Goal: Check status: Check status

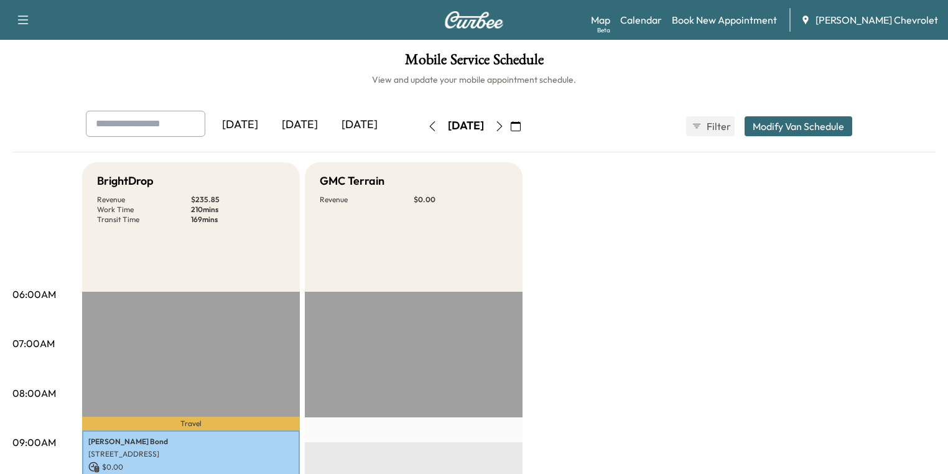
click at [270, 125] on div "[DATE]" at bounding box center [300, 125] width 60 height 29
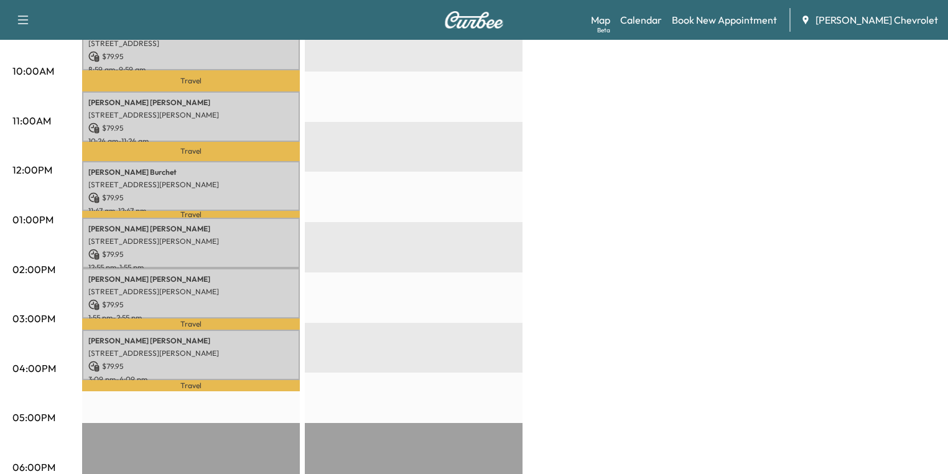
scroll to position [398, 0]
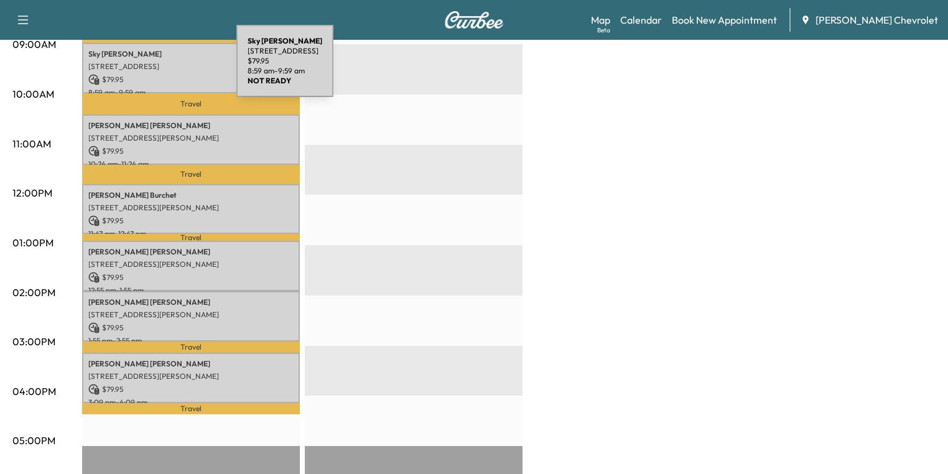
click at [143, 68] on p "[STREET_ADDRESS]" at bounding box center [190, 67] width 205 height 10
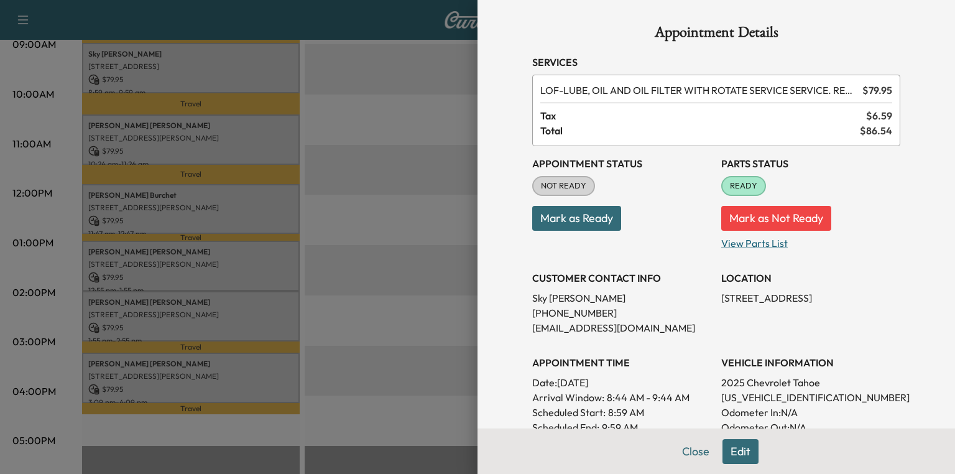
click at [759, 246] on p "View Parts List" at bounding box center [810, 241] width 179 height 20
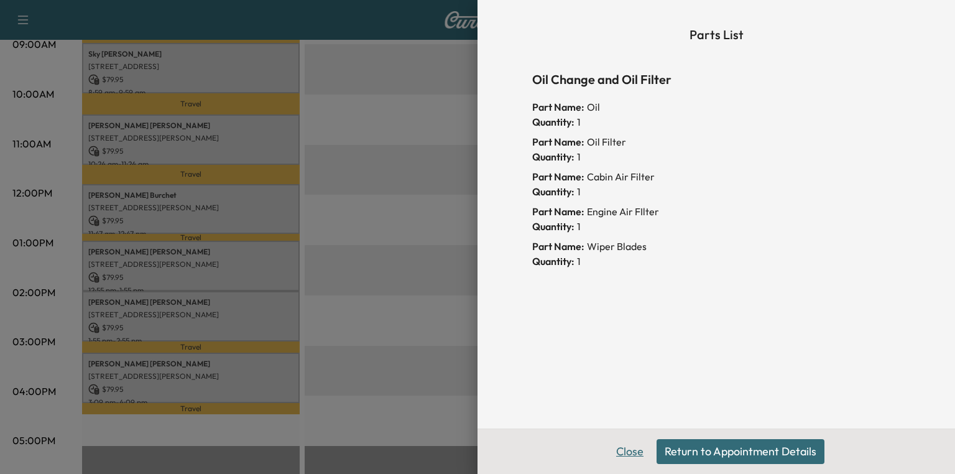
click at [641, 453] on button "Close" at bounding box center [630, 451] width 44 height 25
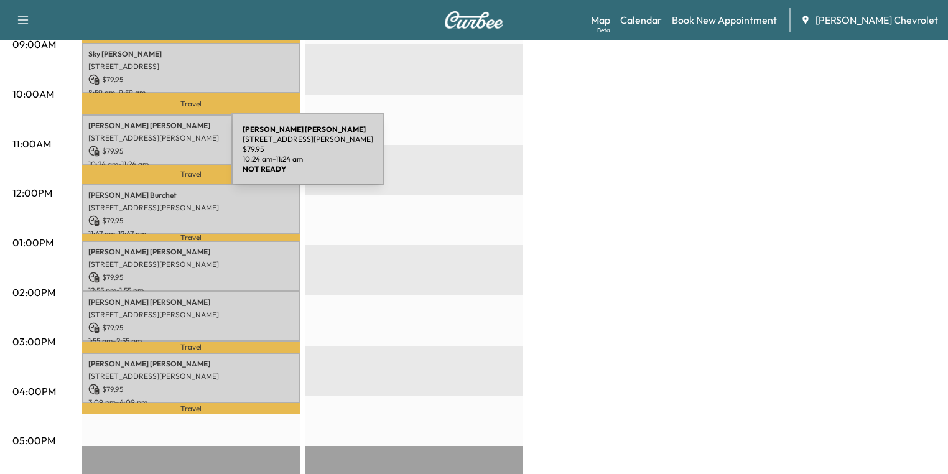
click at [124, 139] on p "[STREET_ADDRESS][PERSON_NAME]" at bounding box center [190, 138] width 205 height 10
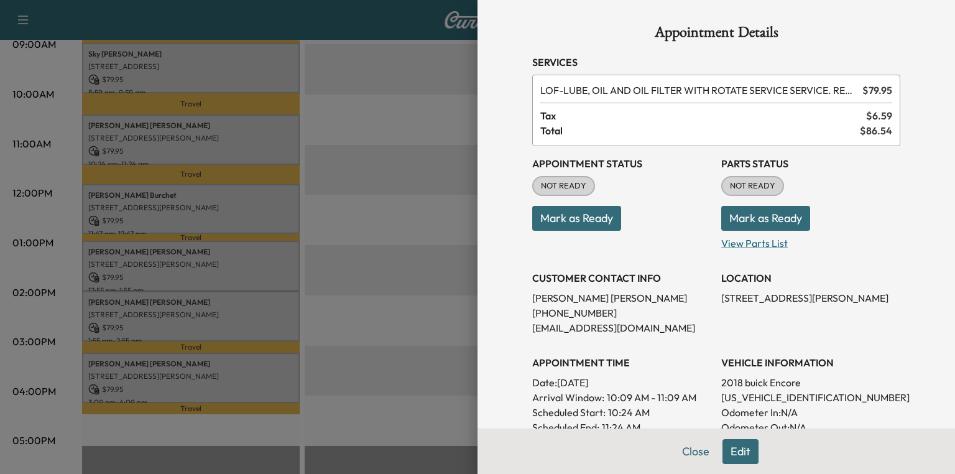
click at [745, 246] on p "View Parts List" at bounding box center [810, 241] width 179 height 20
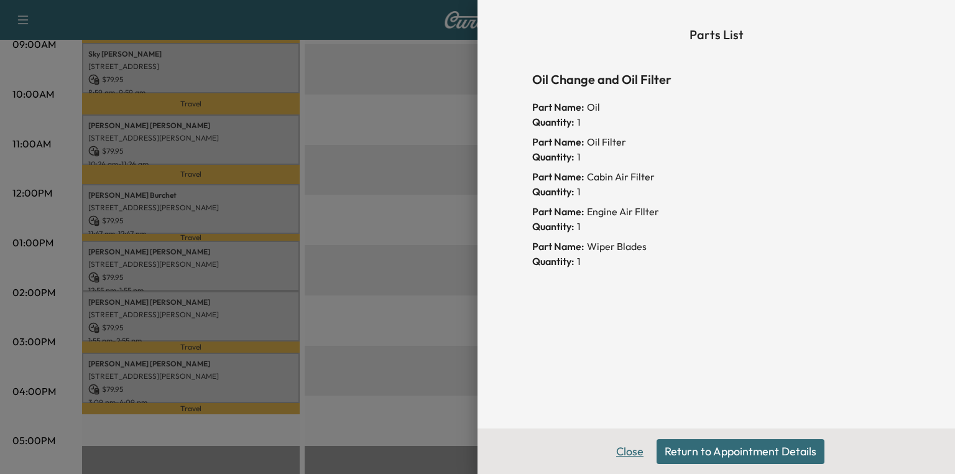
click at [635, 458] on button "Close" at bounding box center [630, 451] width 44 height 25
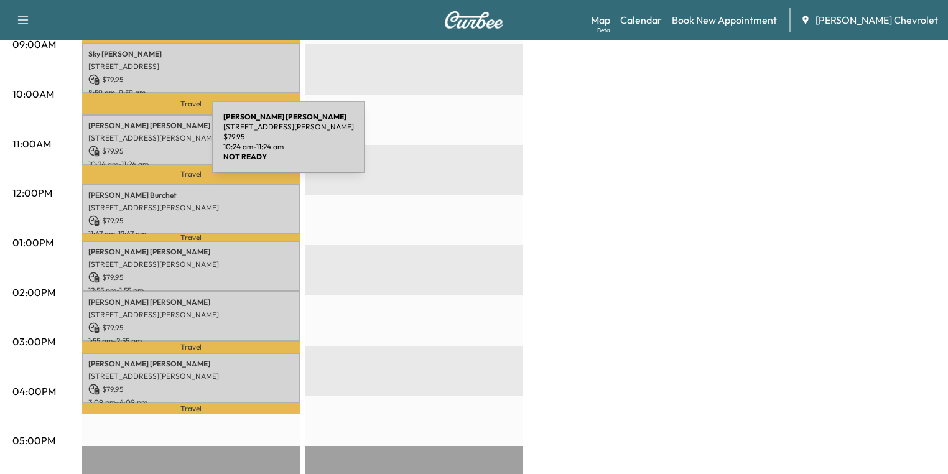
click at [119, 146] on p "$ 79.95" at bounding box center [190, 151] width 205 height 11
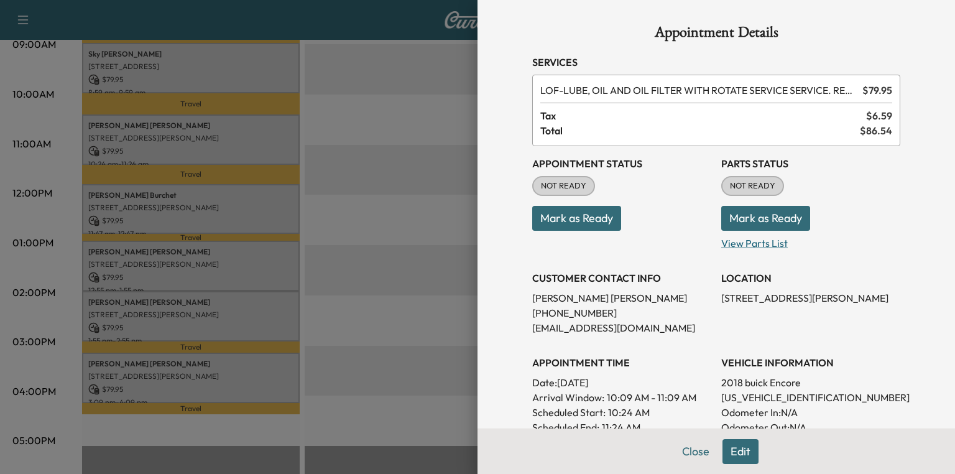
click at [758, 237] on p "View Parts List" at bounding box center [810, 241] width 179 height 20
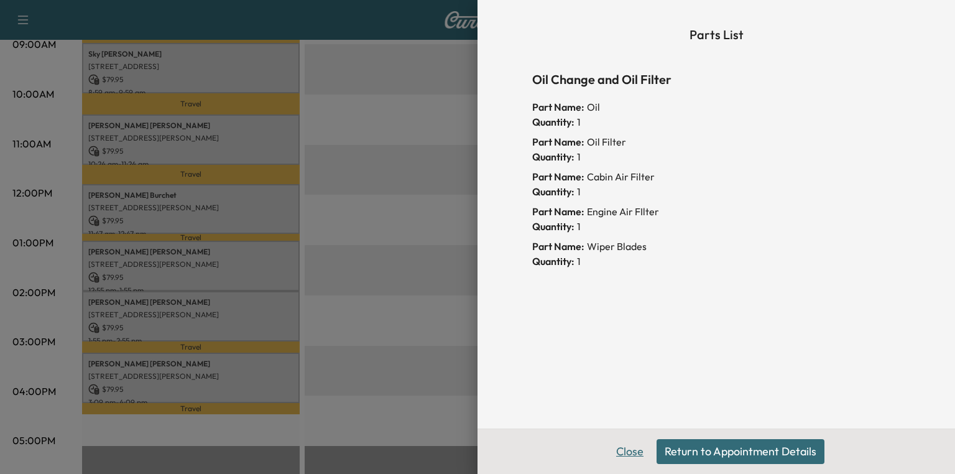
click at [627, 453] on button "Close" at bounding box center [630, 451] width 44 height 25
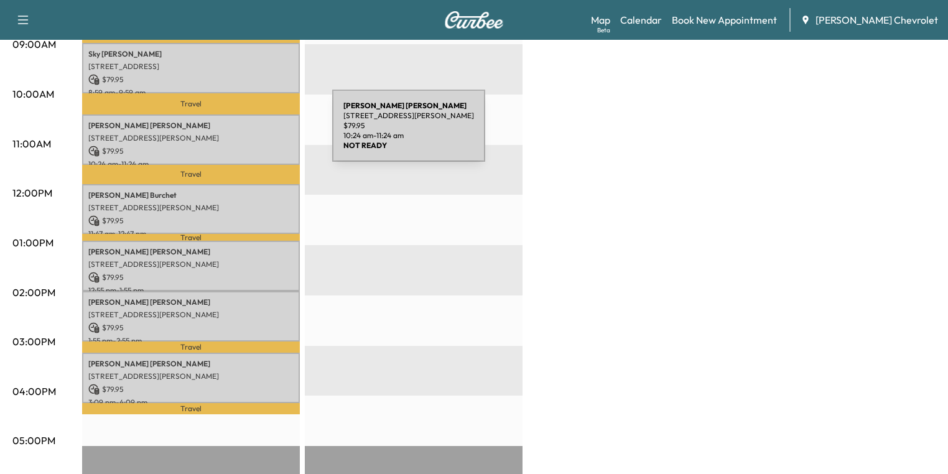
click at [239, 133] on p "[STREET_ADDRESS][PERSON_NAME]" at bounding box center [190, 138] width 205 height 10
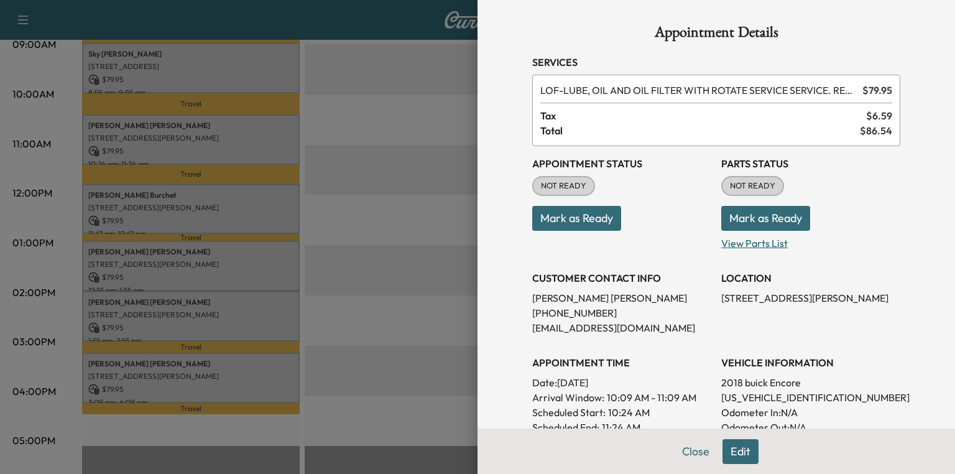
click at [736, 244] on p "View Parts List" at bounding box center [810, 241] width 179 height 20
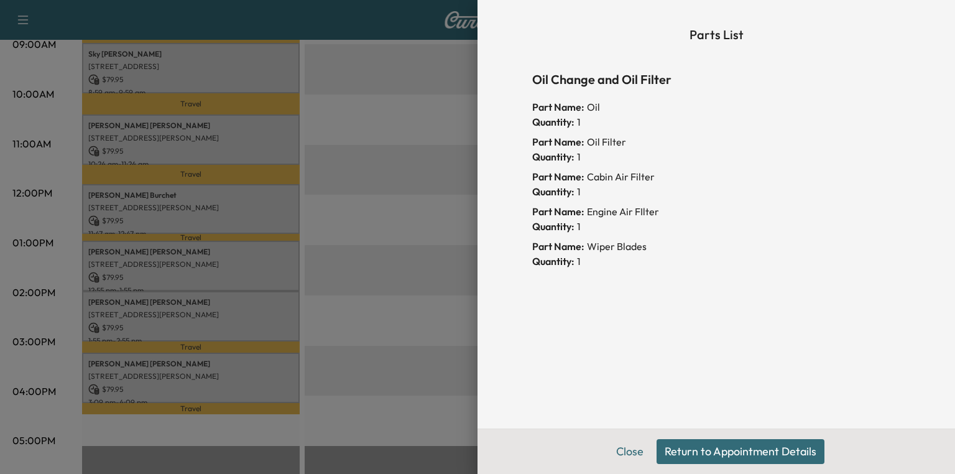
click at [711, 450] on button "Return to Appointment Details" at bounding box center [741, 451] width 168 height 25
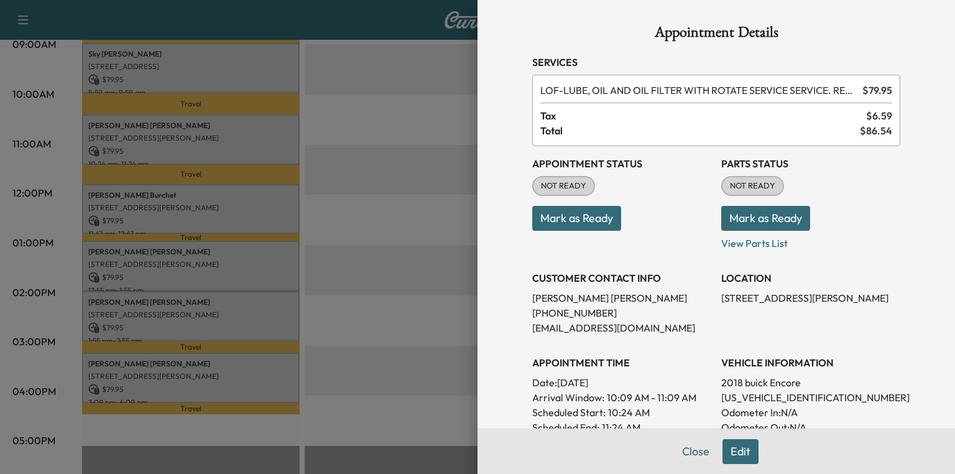
click at [738, 397] on p "[US_VEHICLE_IDENTIFICATION_NUMBER]" at bounding box center [810, 397] width 179 height 15
copy p "[US_VEHICLE_IDENTIFICATION_NUMBER]"
click at [784, 223] on button "Mark as Ready" at bounding box center [765, 218] width 89 height 25
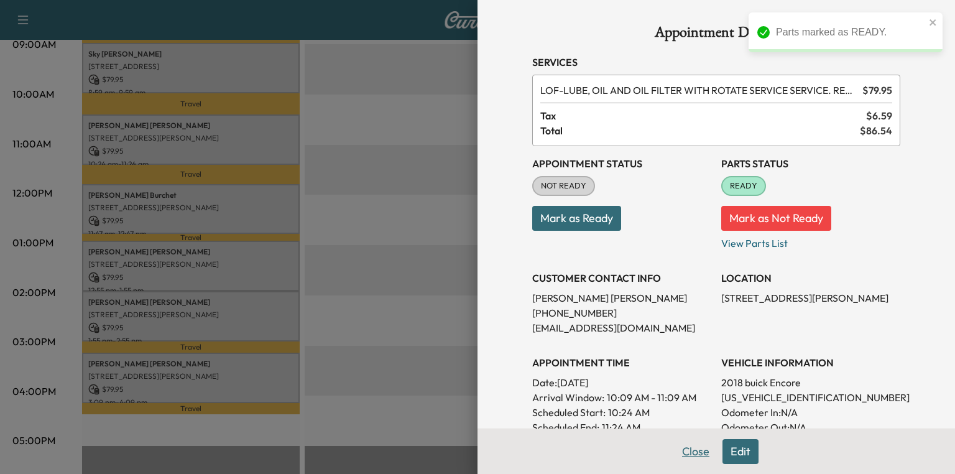
click at [694, 453] on button "Close" at bounding box center [696, 451] width 44 height 25
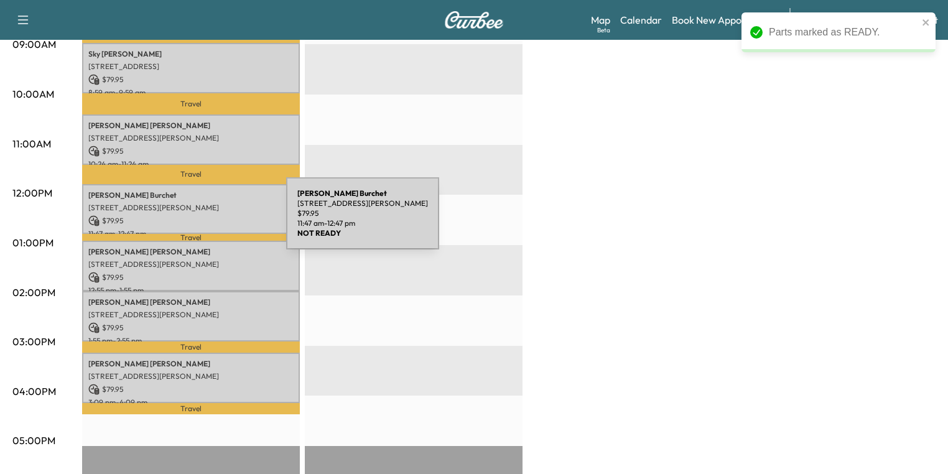
click at [190, 217] on p "$ 79.95" at bounding box center [190, 220] width 205 height 11
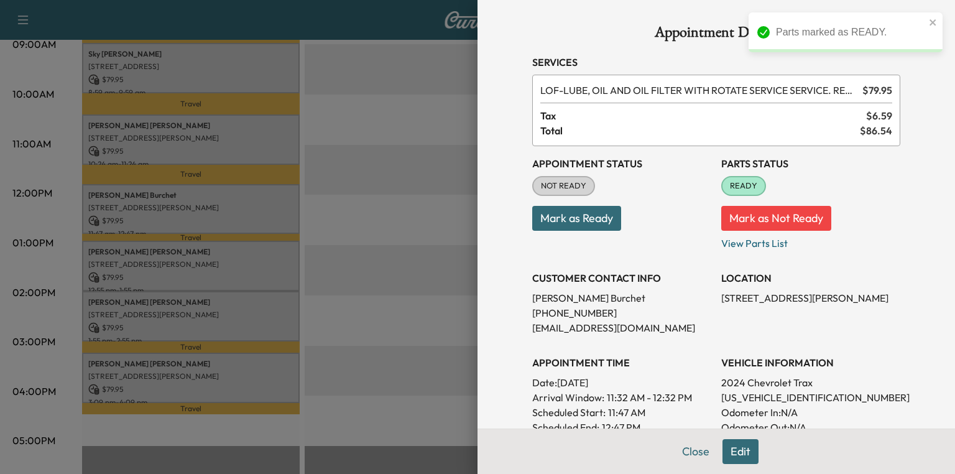
click at [198, 244] on div at bounding box center [477, 237] width 955 height 474
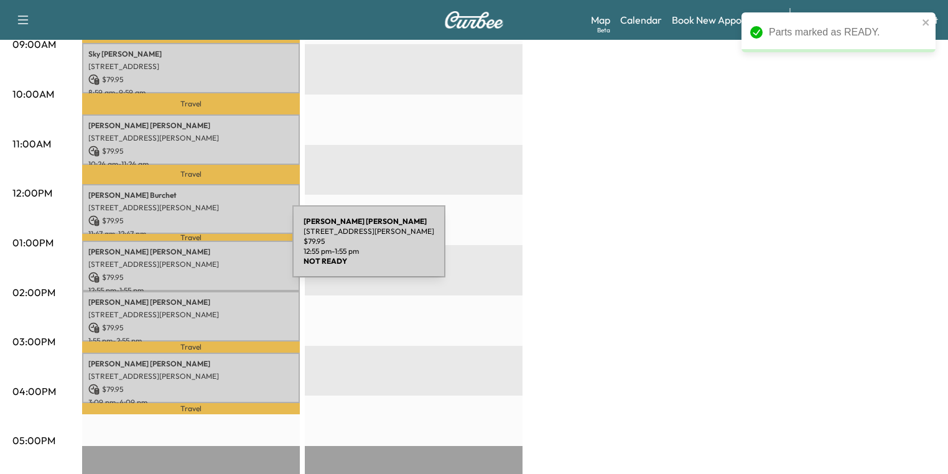
click at [199, 249] on p "[PERSON_NAME]" at bounding box center [190, 252] width 205 height 10
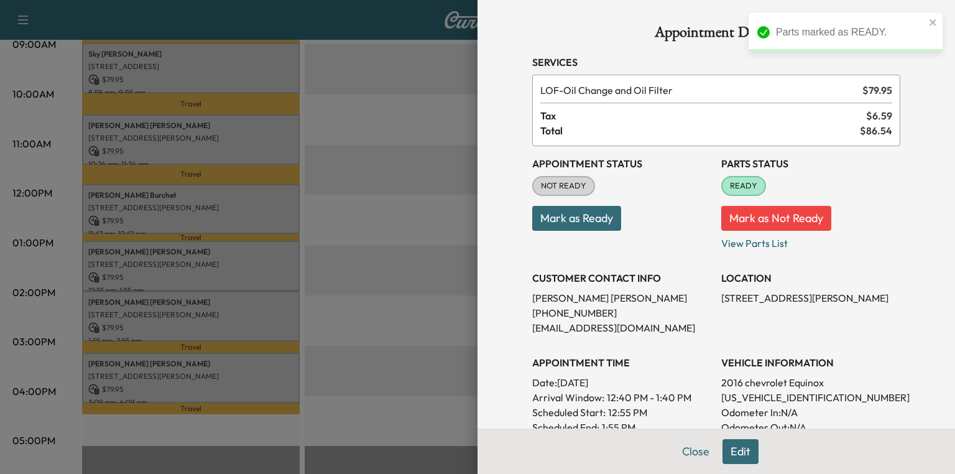
click at [215, 316] on div at bounding box center [477, 237] width 955 height 474
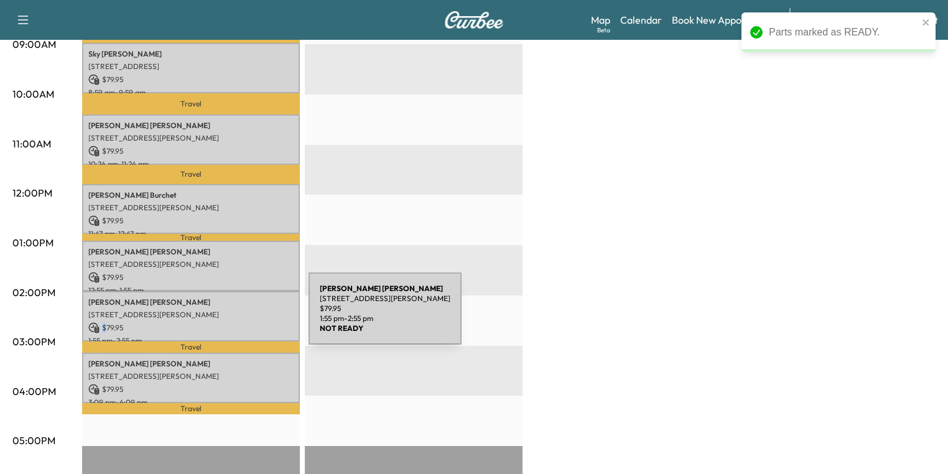
click at [215, 316] on div "[PERSON_NAME] [STREET_ADDRESS][PERSON_NAME] $ 79.95 1:55 pm - 2:55 pm" at bounding box center [191, 316] width 218 height 50
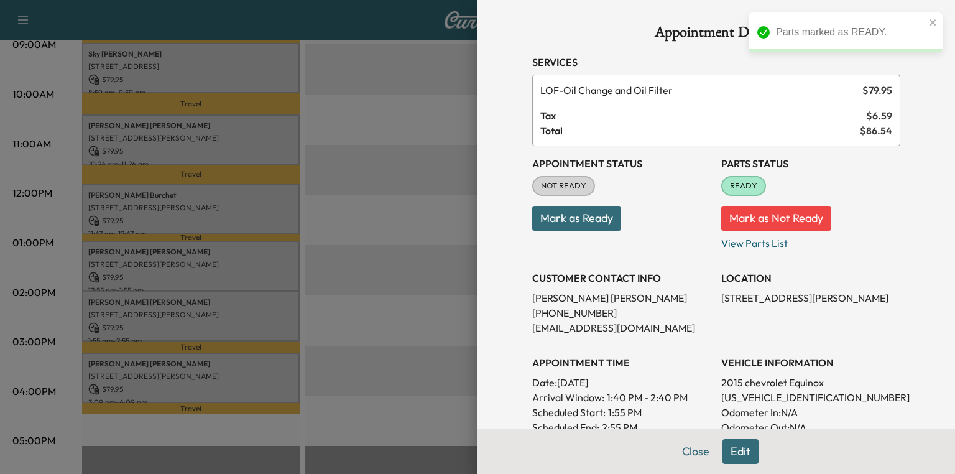
click at [220, 358] on div at bounding box center [477, 237] width 955 height 474
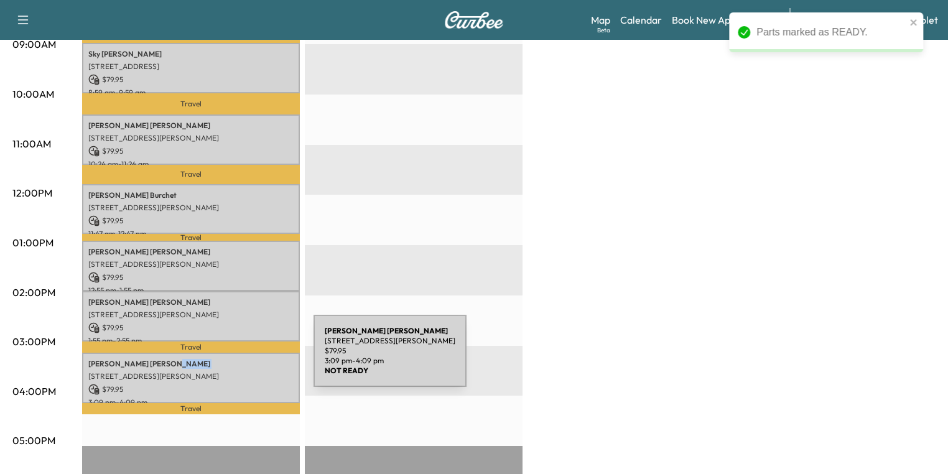
click at [220, 359] on p "[PERSON_NAME]" at bounding box center [190, 364] width 205 height 10
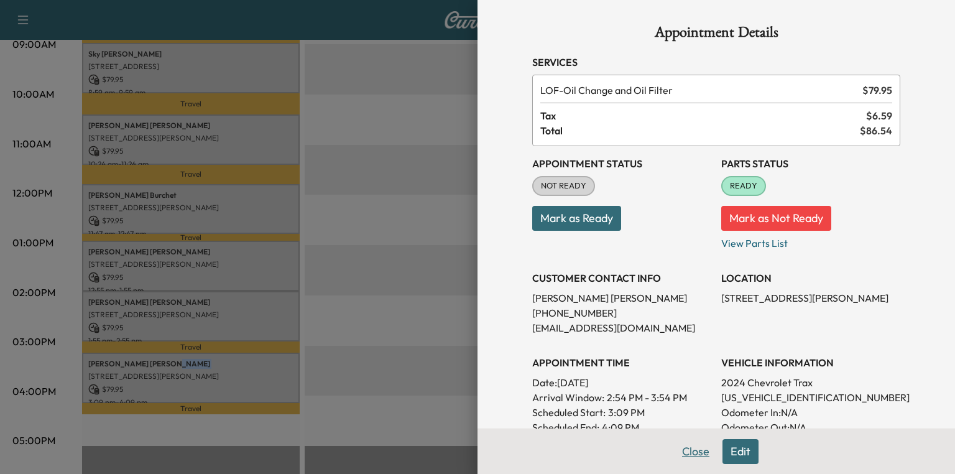
click at [694, 453] on button "Close" at bounding box center [696, 451] width 44 height 25
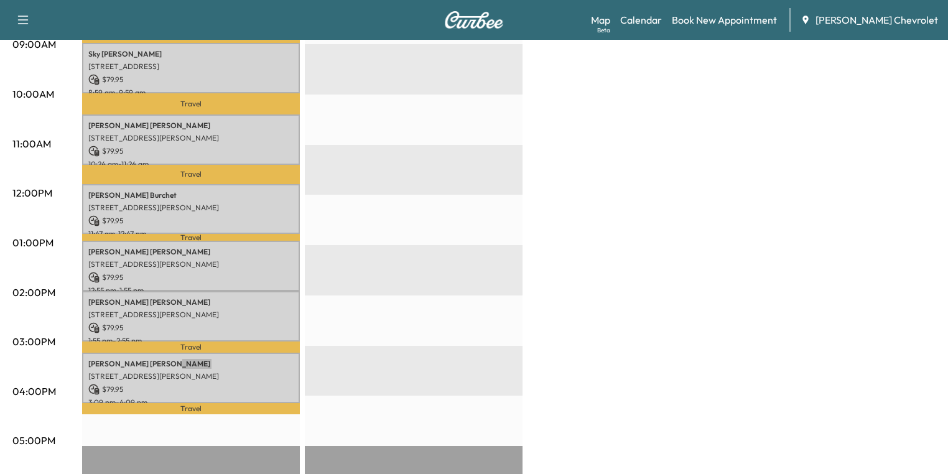
scroll to position [149, 0]
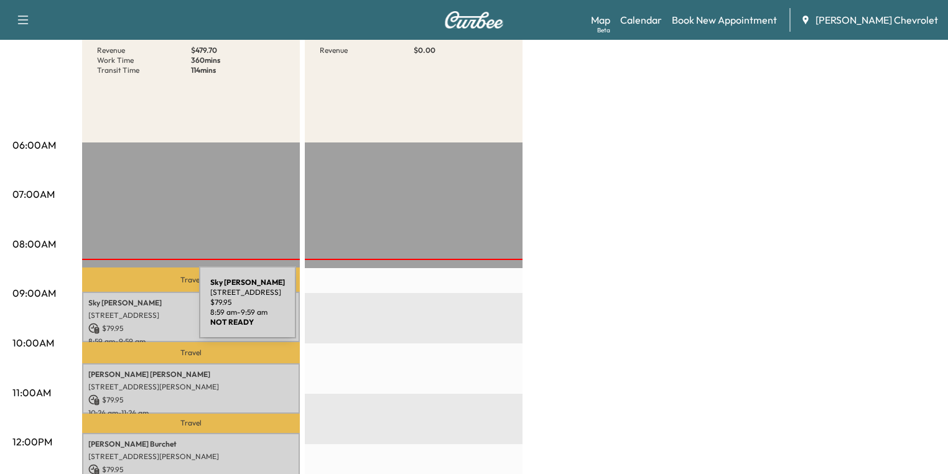
click at [106, 310] on p "[STREET_ADDRESS]" at bounding box center [190, 315] width 205 height 10
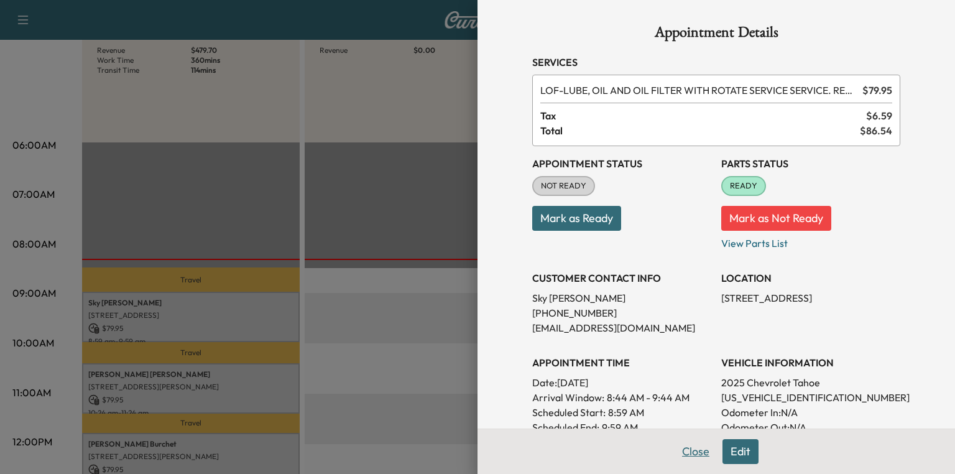
click at [677, 443] on button "Close" at bounding box center [696, 451] width 44 height 25
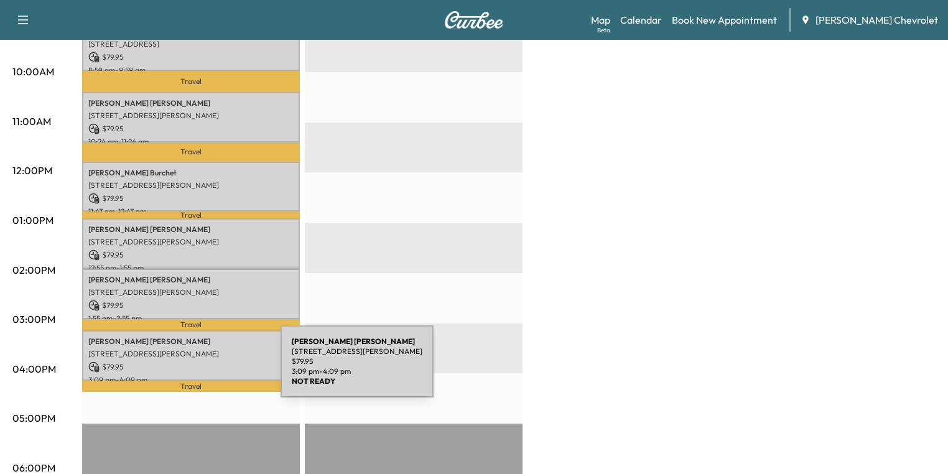
scroll to position [398, 0]
